Goal: Information Seeking & Learning: Understand process/instructions

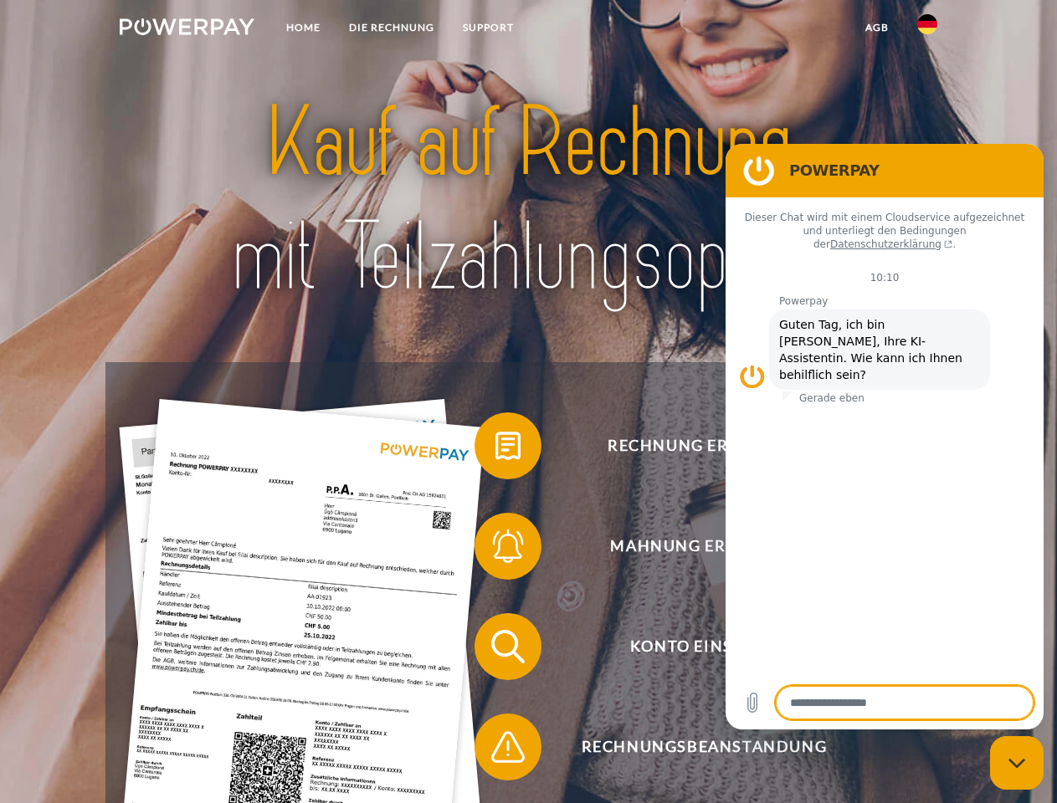
click at [187, 29] on img at bounding box center [187, 26] width 135 height 17
click at [927, 29] on img at bounding box center [927, 24] width 20 height 20
click at [876, 28] on link "agb" at bounding box center [877, 28] width 52 height 30
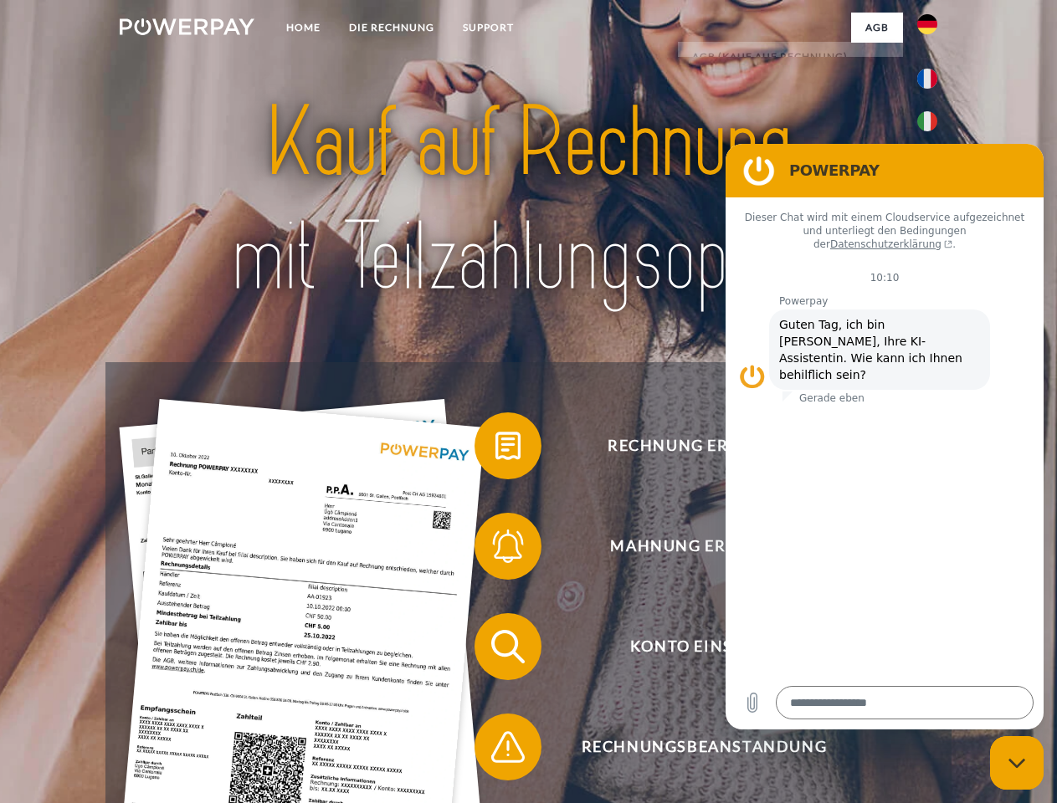
click at [495, 449] on span at bounding box center [483, 446] width 84 height 84
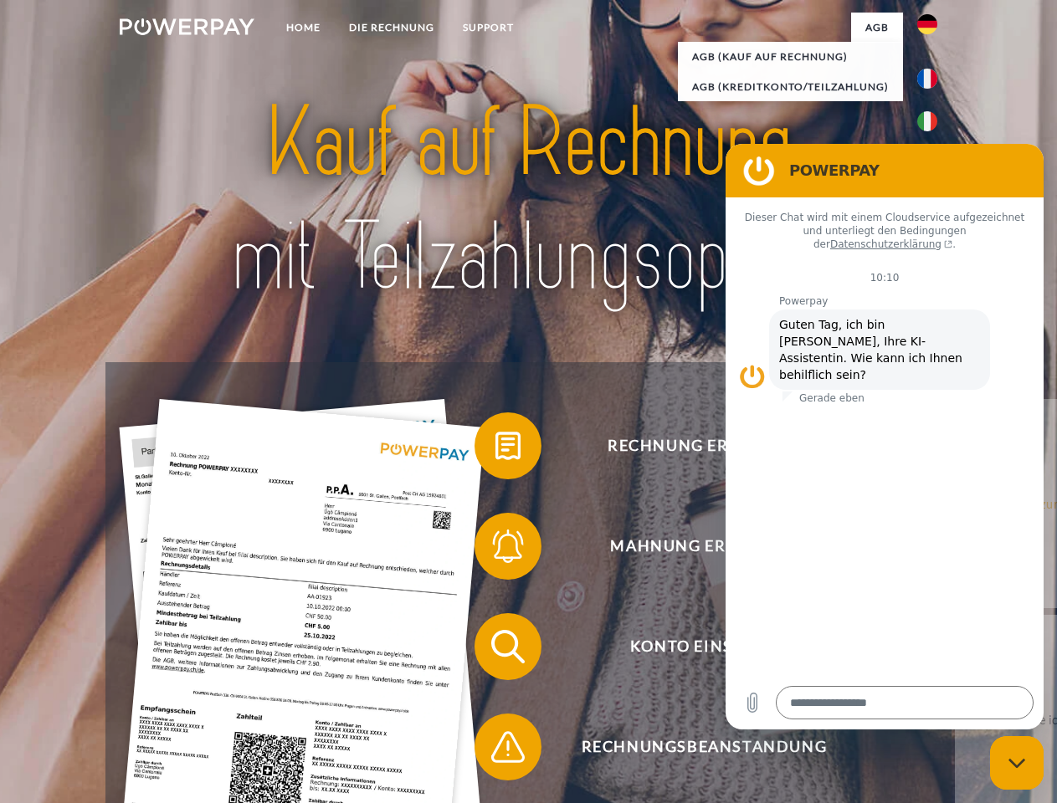
click at [955, 550] on link "zurück" at bounding box center [1059, 503] width 208 height 209
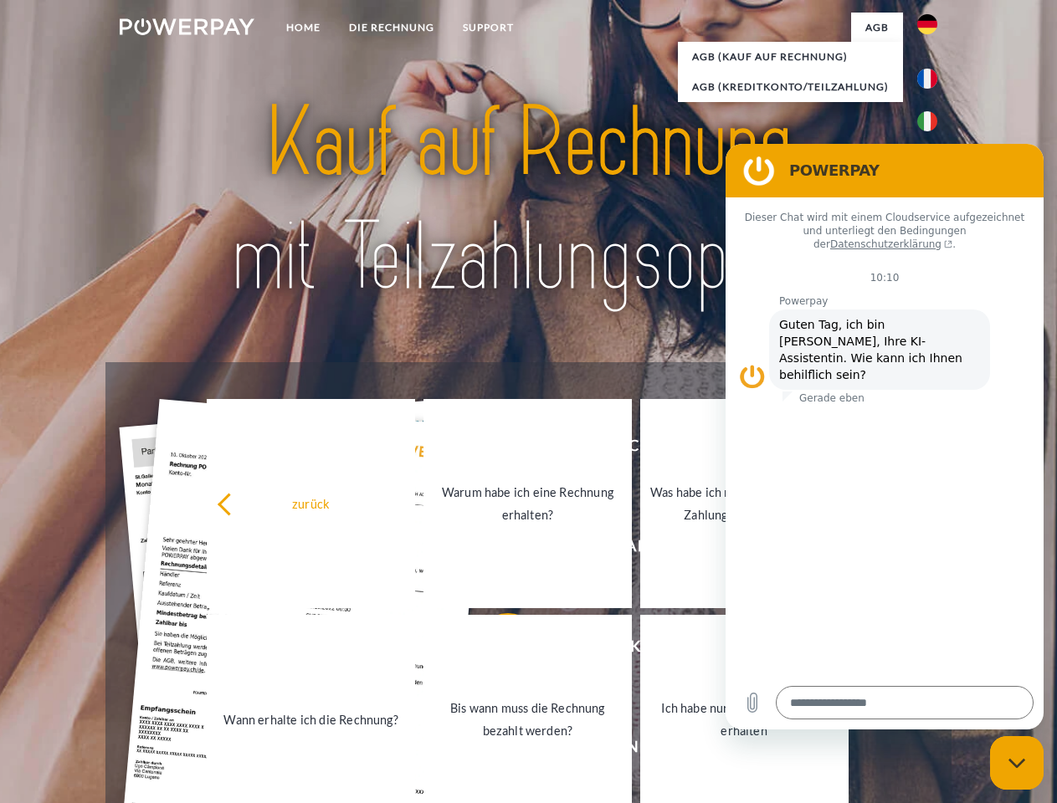
click at [415, 650] on link "Wann erhalte ich die Rechnung?" at bounding box center [311, 719] width 208 height 209
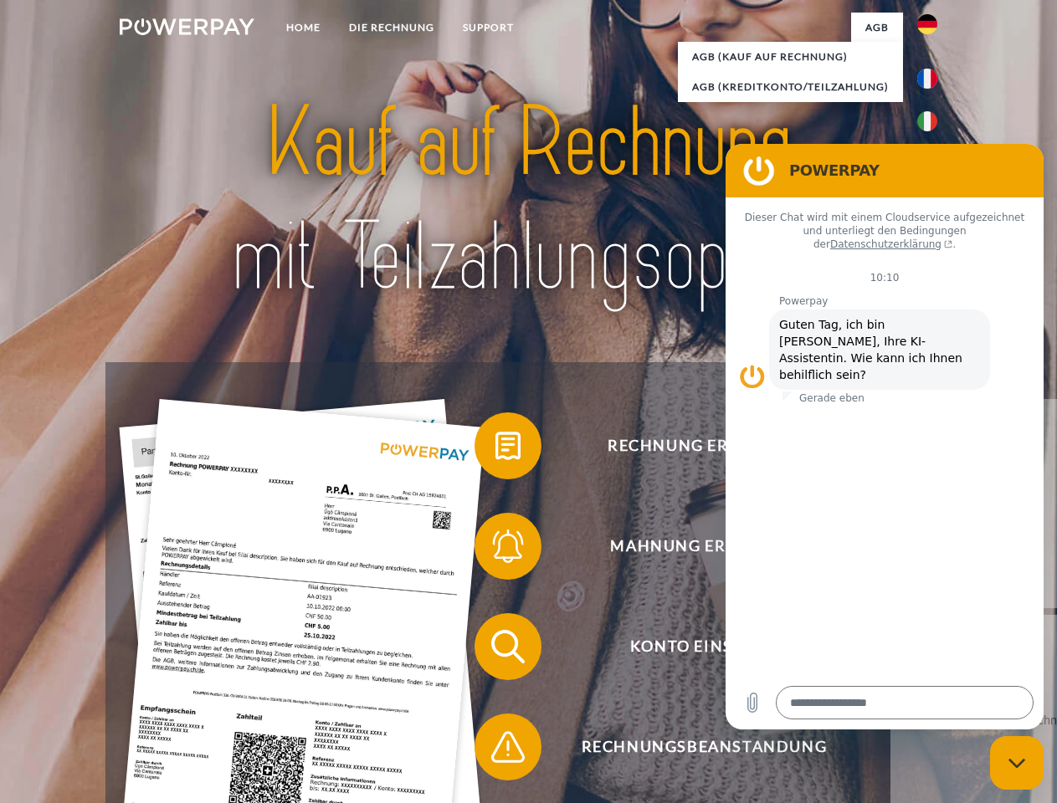
click at [495, 751] on span at bounding box center [483, 747] width 84 height 84
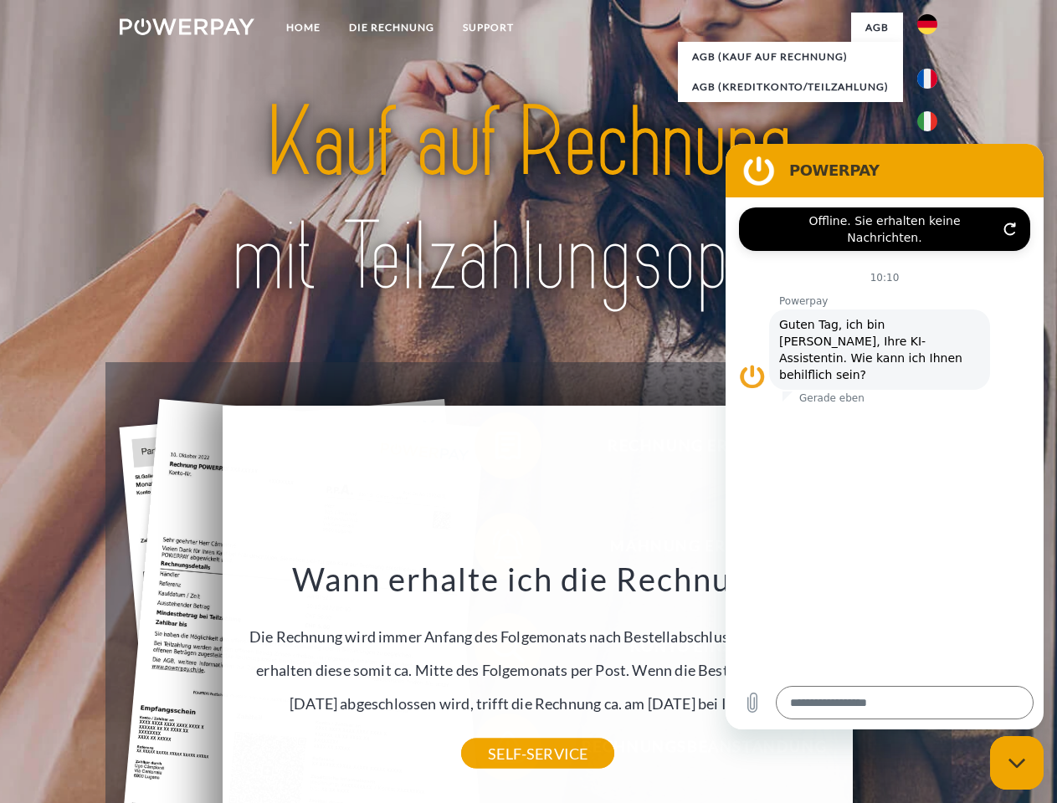
click at [1017, 763] on icon "Messaging-Fenster schließen" at bounding box center [1017, 763] width 18 height 11
type textarea "*"
